Goal: Information Seeking & Learning: Stay updated

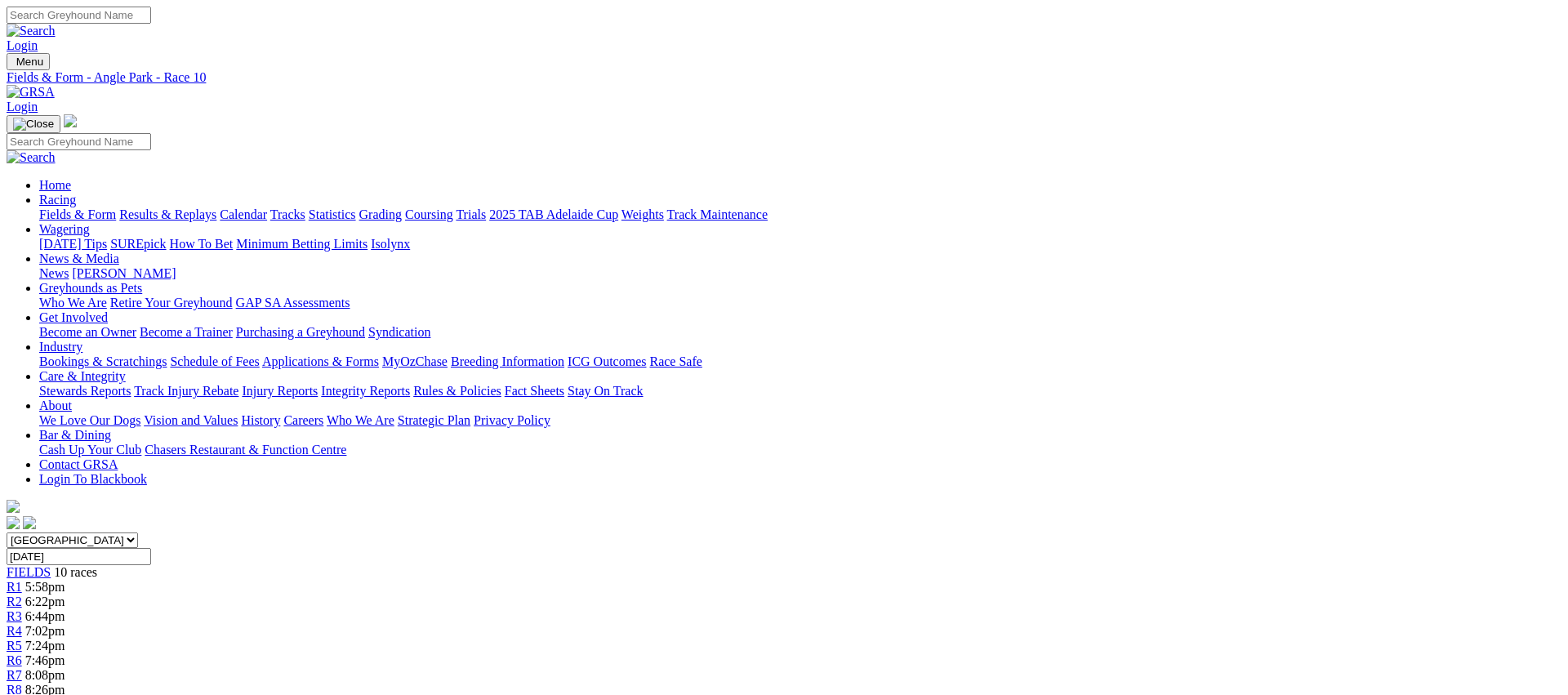
click at [116, 207] on link "Fields & Form" at bounding box center [77, 214] width 77 height 14
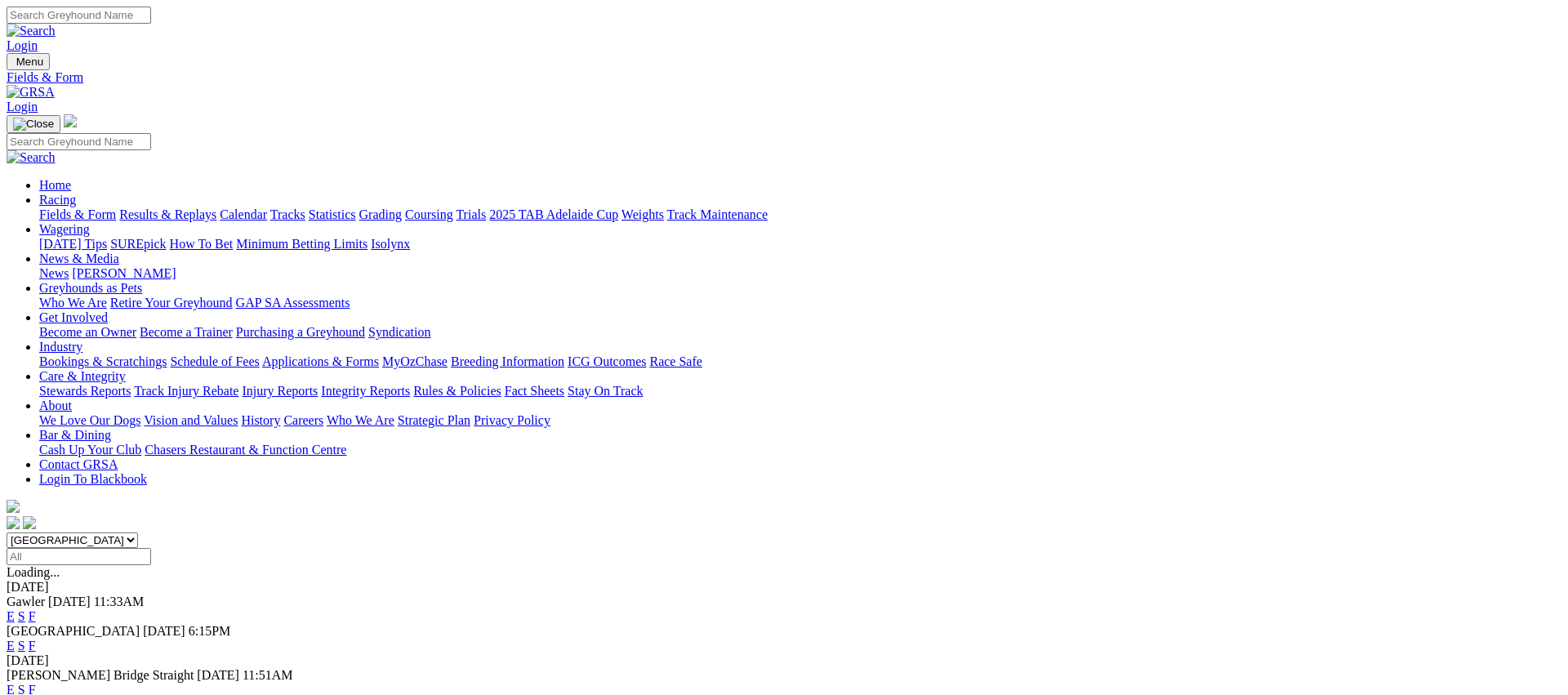
click at [14, 639] on link "E" at bounding box center [11, 646] width 8 height 14
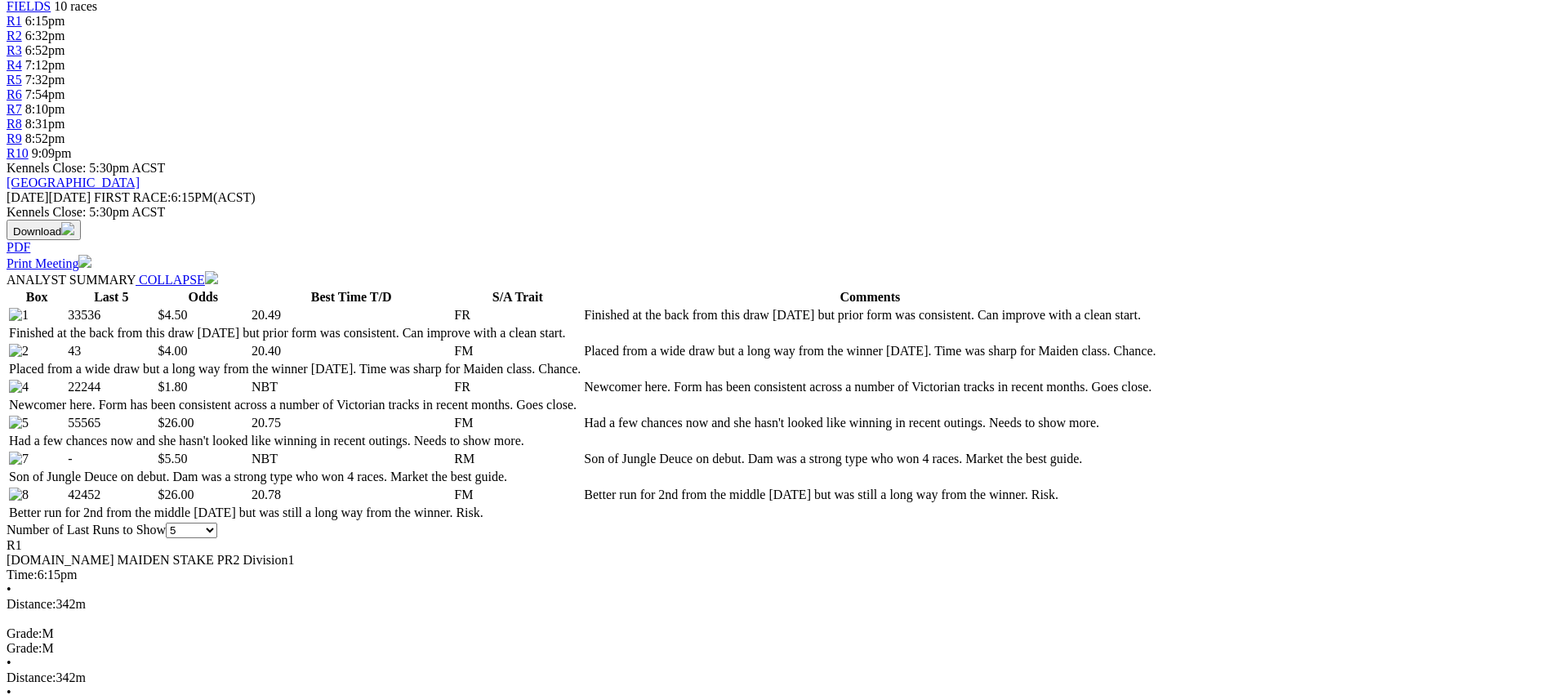
scroll to position [591, 0]
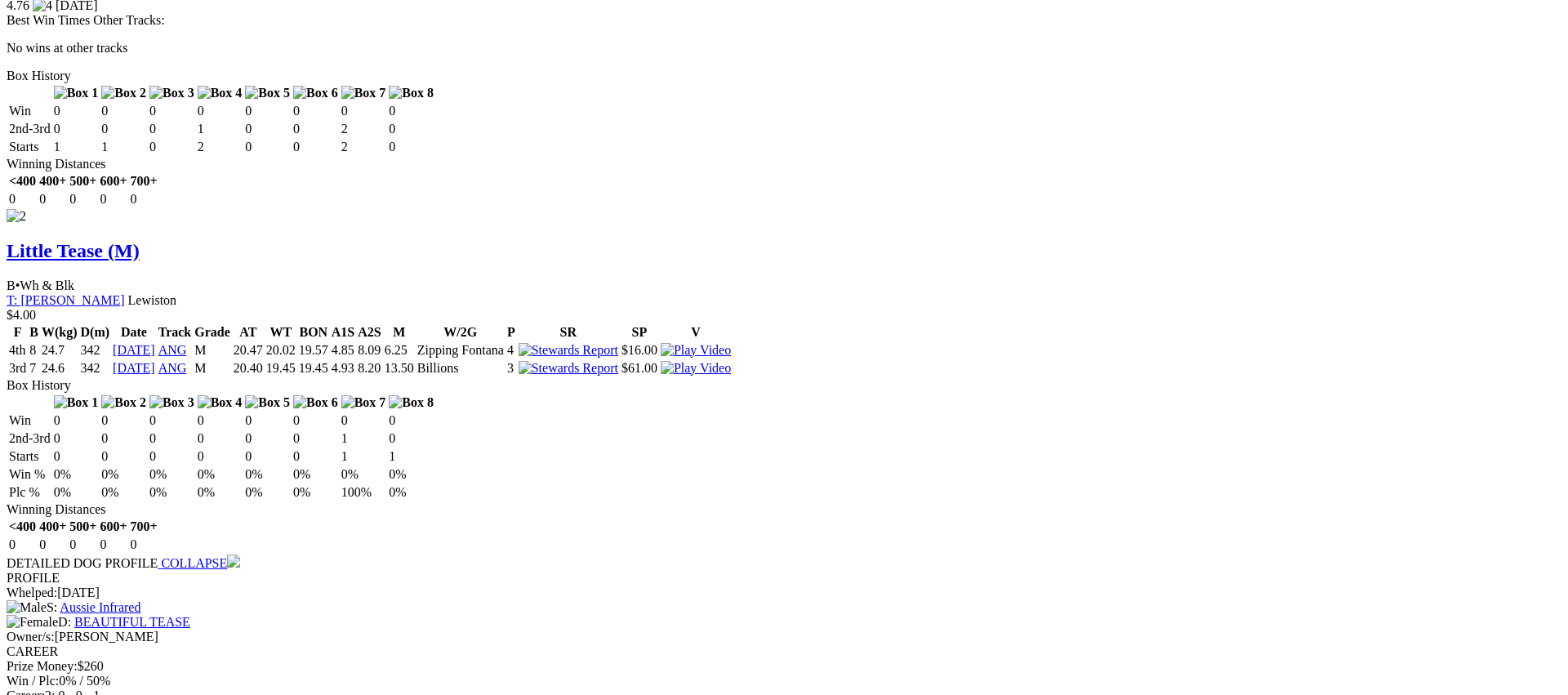
scroll to position [2145, 0]
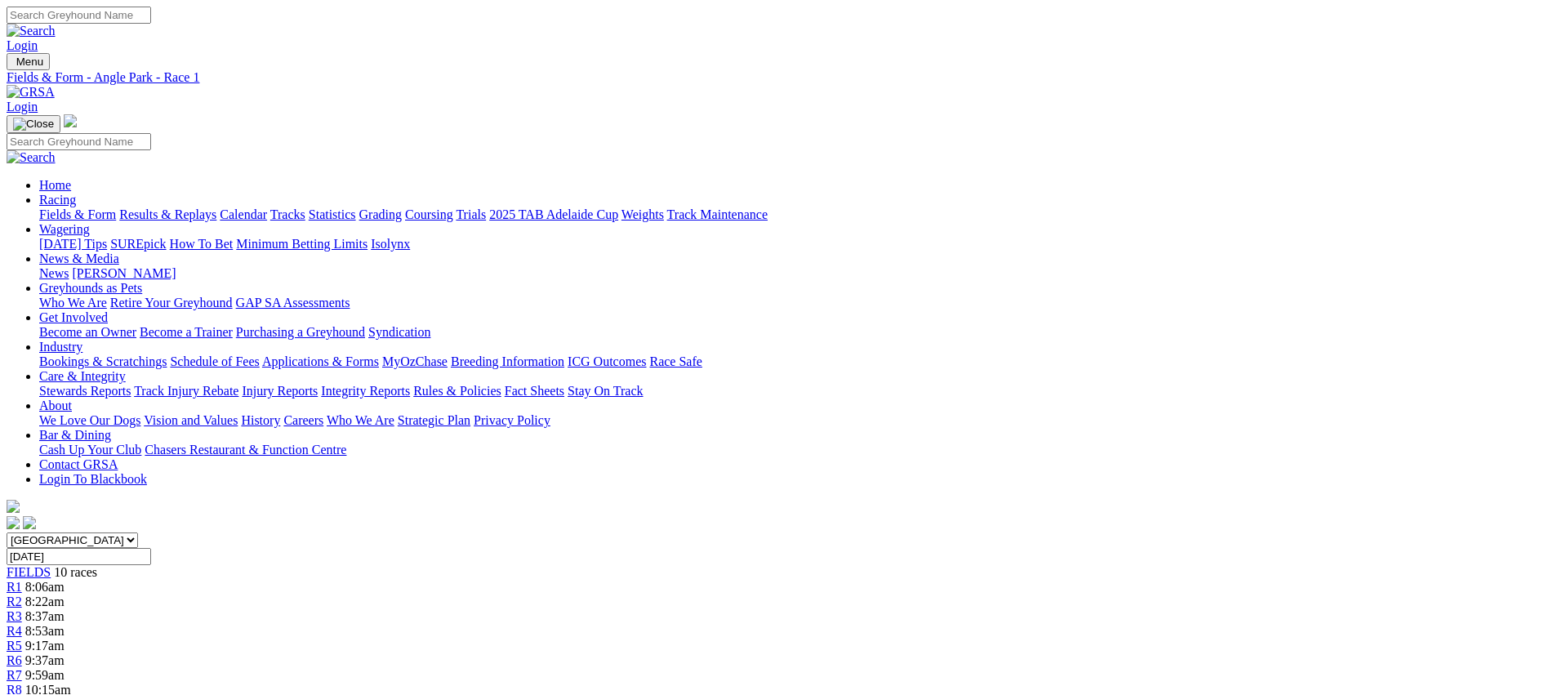
click at [116, 207] on link "Fields & Form" at bounding box center [77, 214] width 77 height 14
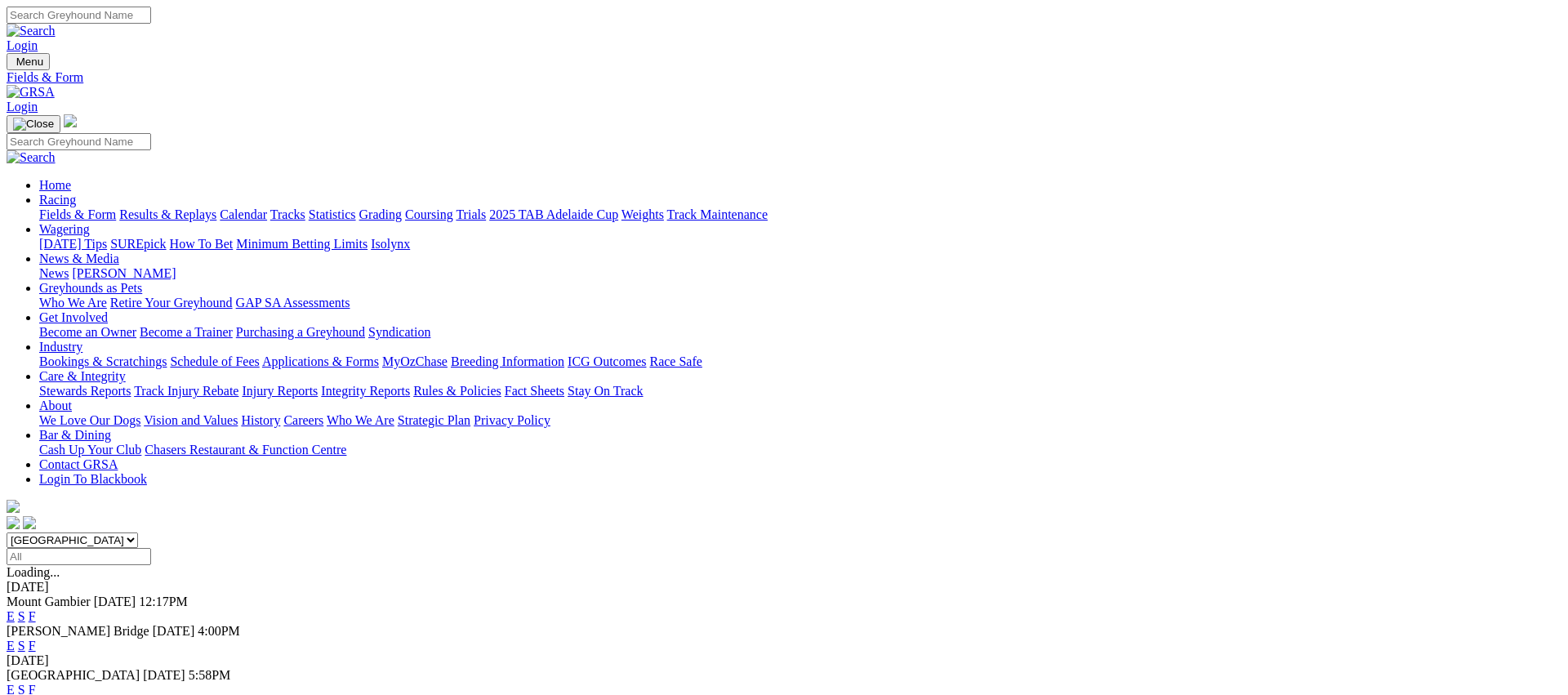
click at [116, 207] on link "Fields & Form" at bounding box center [77, 214] width 77 height 14
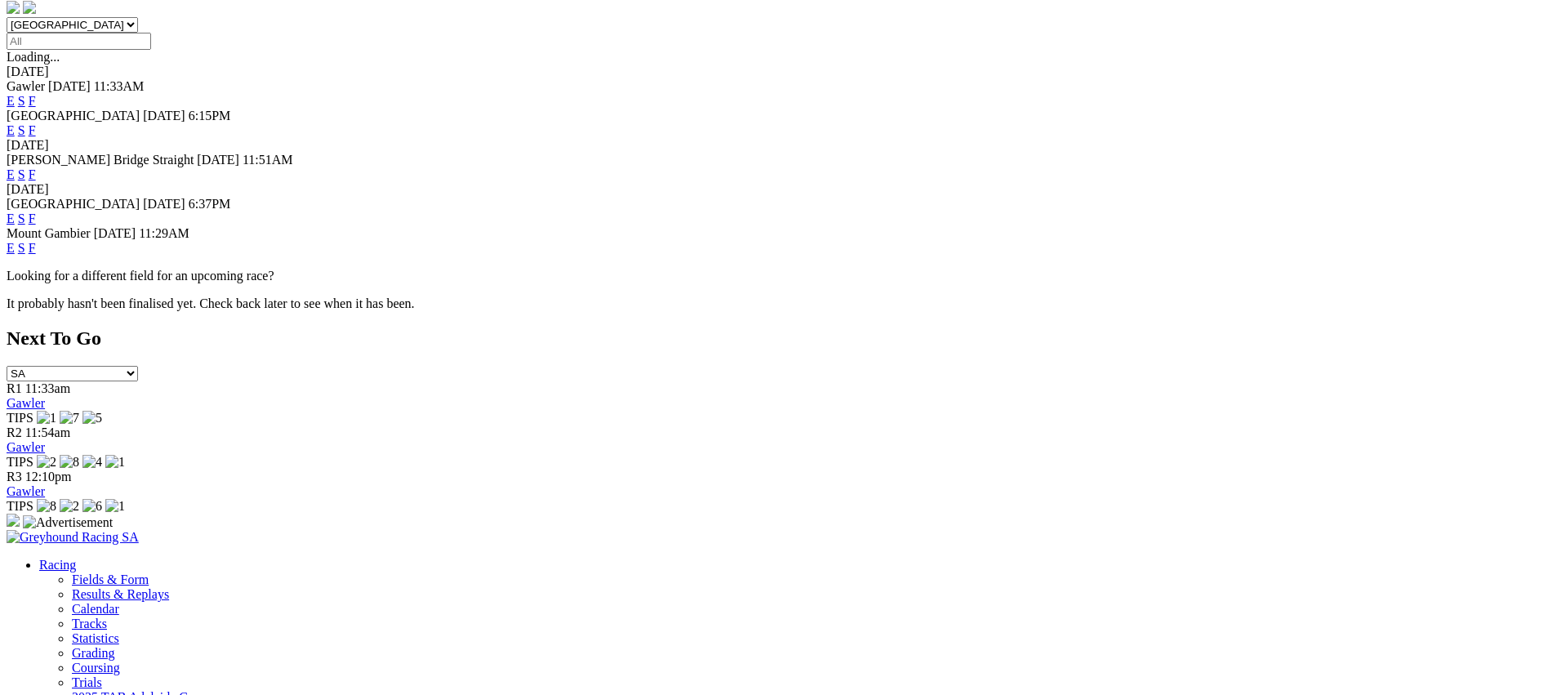
scroll to position [606, 0]
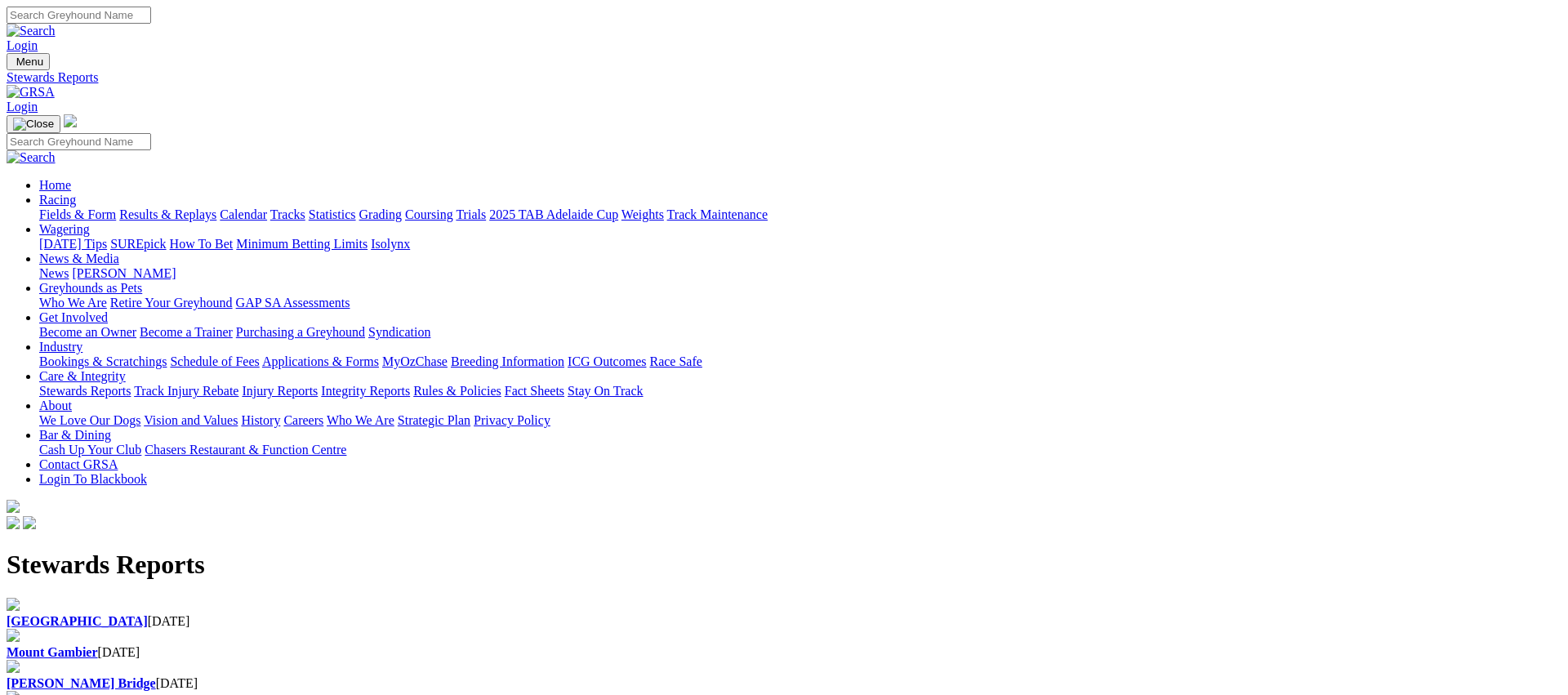
click at [323, 598] on div "Angle Park 18 Aug 2025" at bounding box center [784, 613] width 1554 height 31
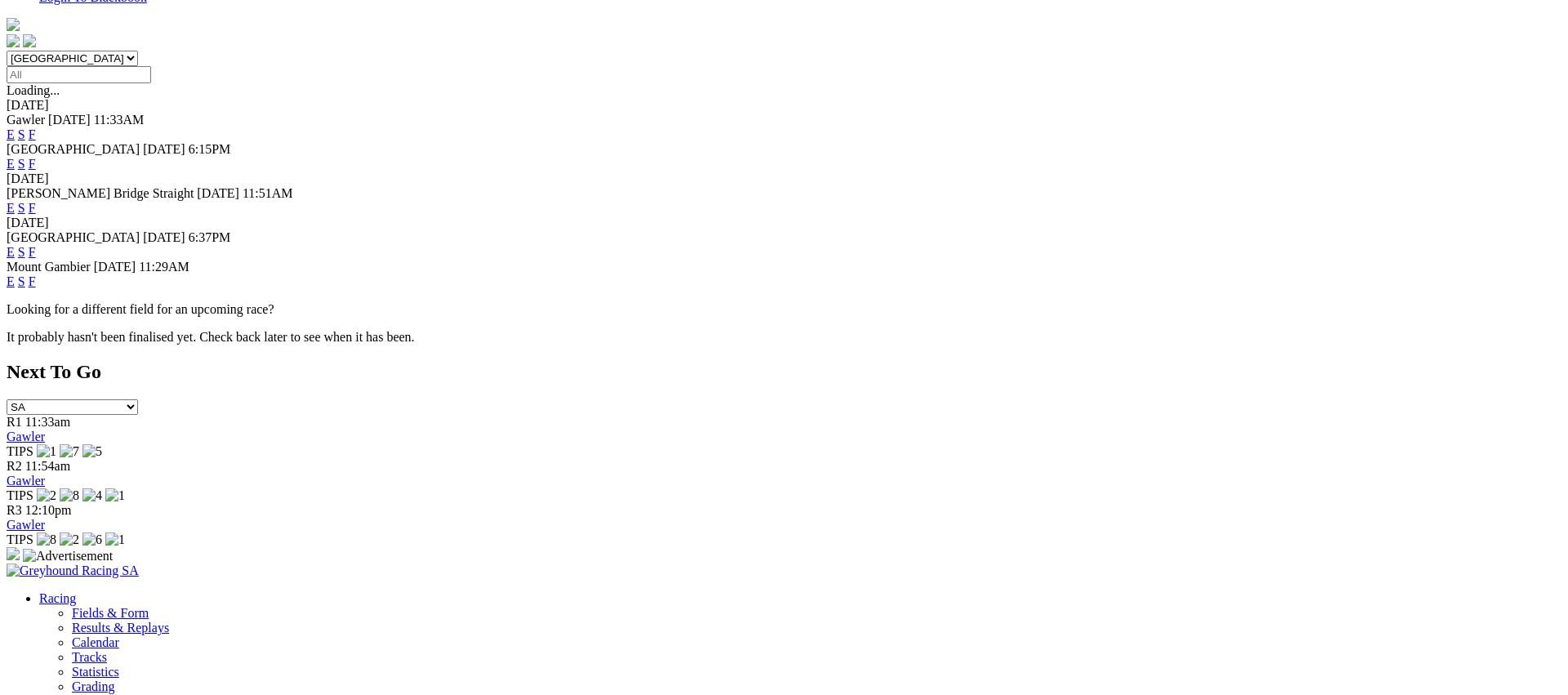
scroll to position [483, 0]
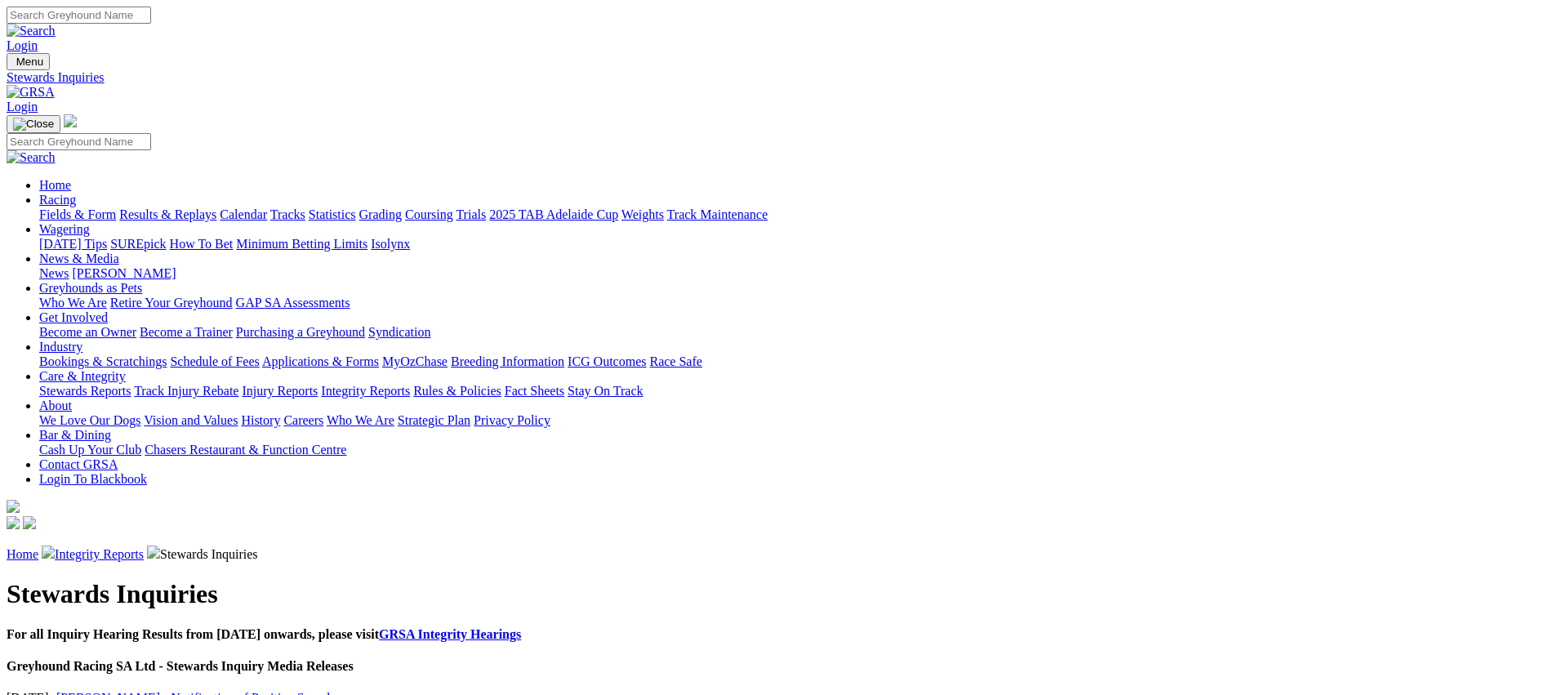
click at [336, 691] on link "Miss Di Wilson - Notification of Positive Sample" at bounding box center [196, 698] width 280 height 14
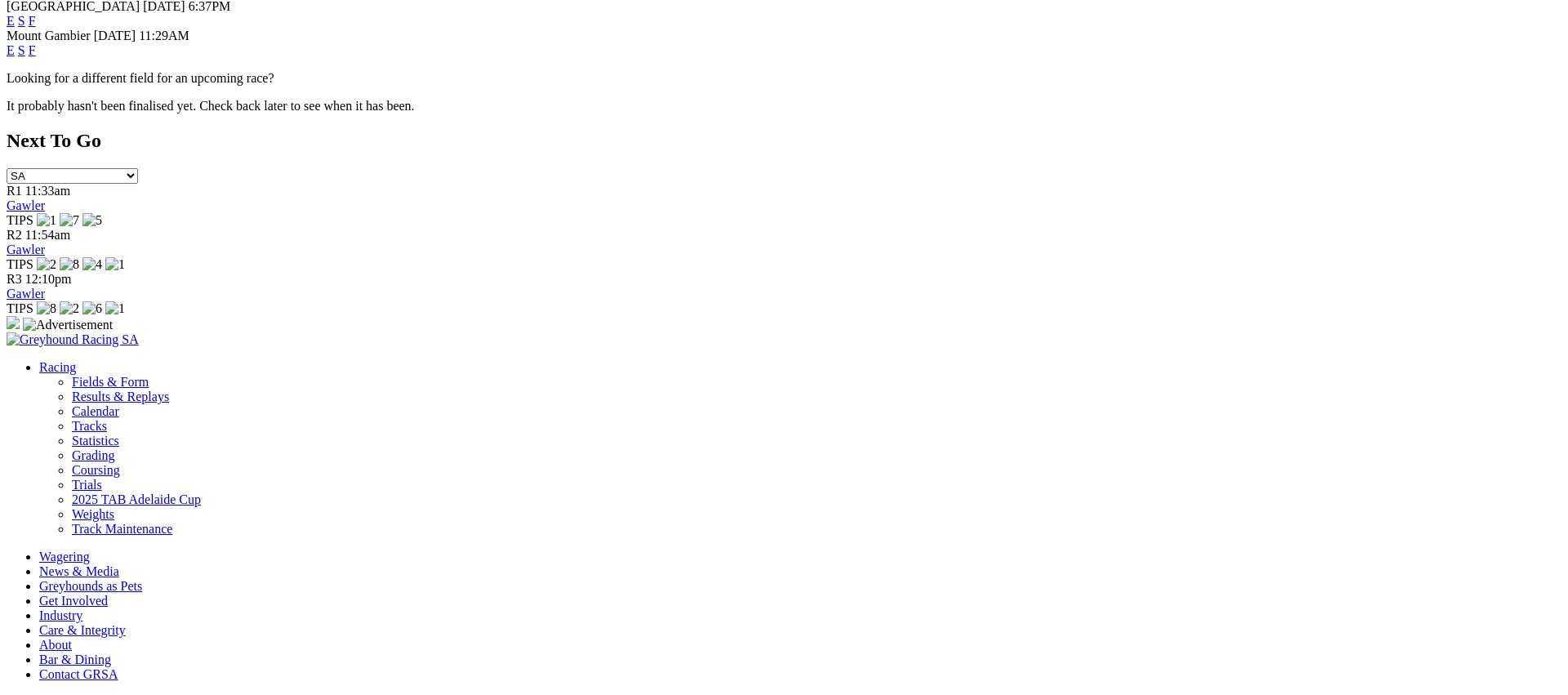
scroll to position [714, 0]
